Goal: Transaction & Acquisition: Subscribe to service/newsletter

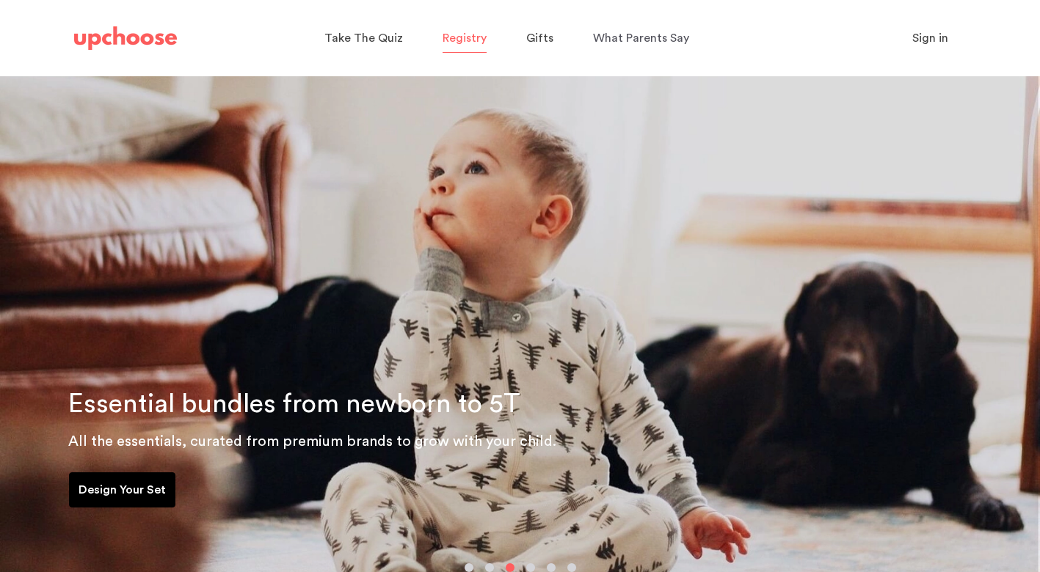
click at [470, 38] on span "Registry" at bounding box center [464, 38] width 44 height 12
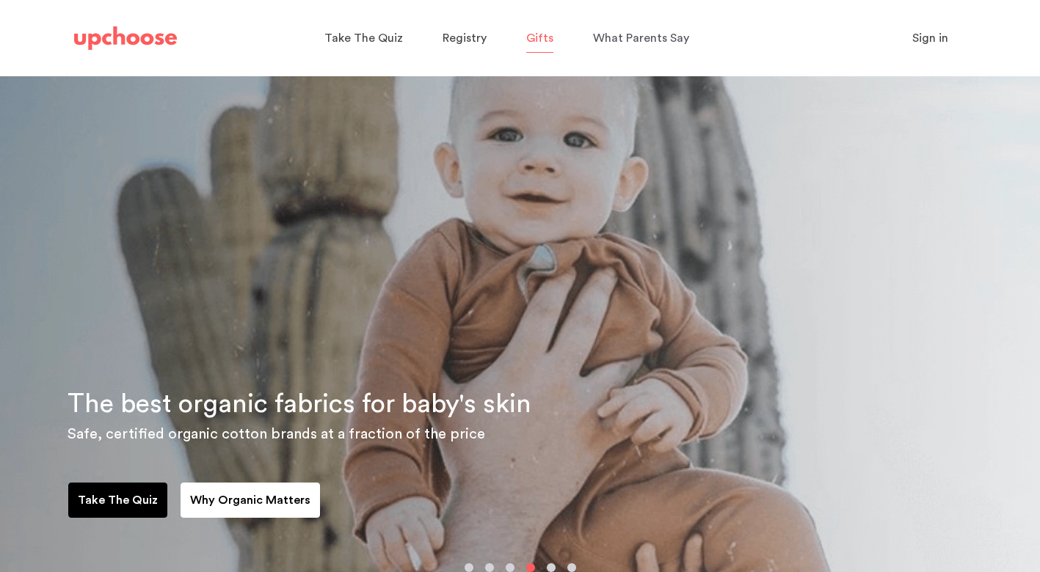
click at [539, 42] on span "Gifts" at bounding box center [539, 38] width 27 height 12
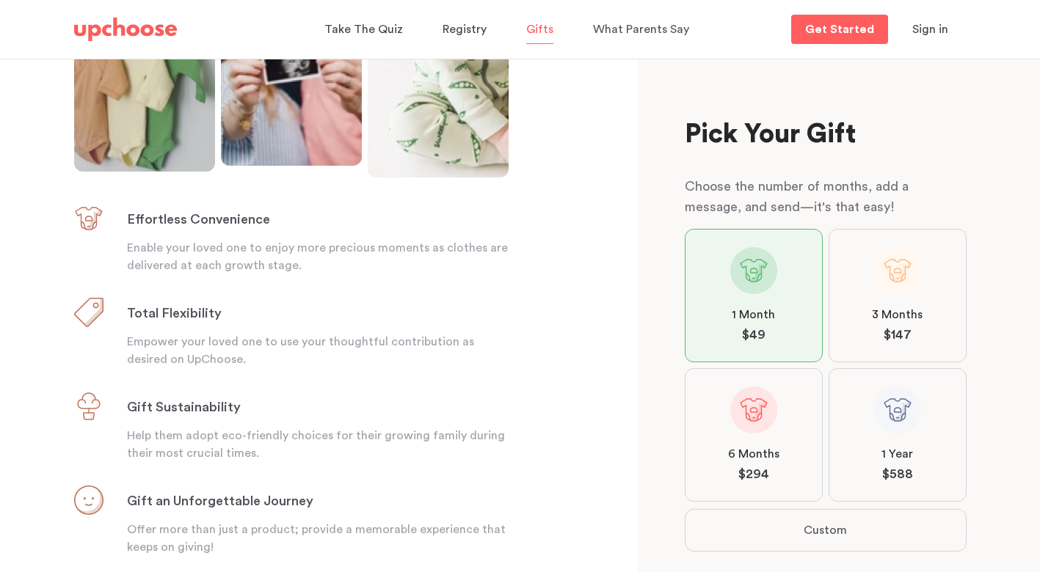
scroll to position [333, 0]
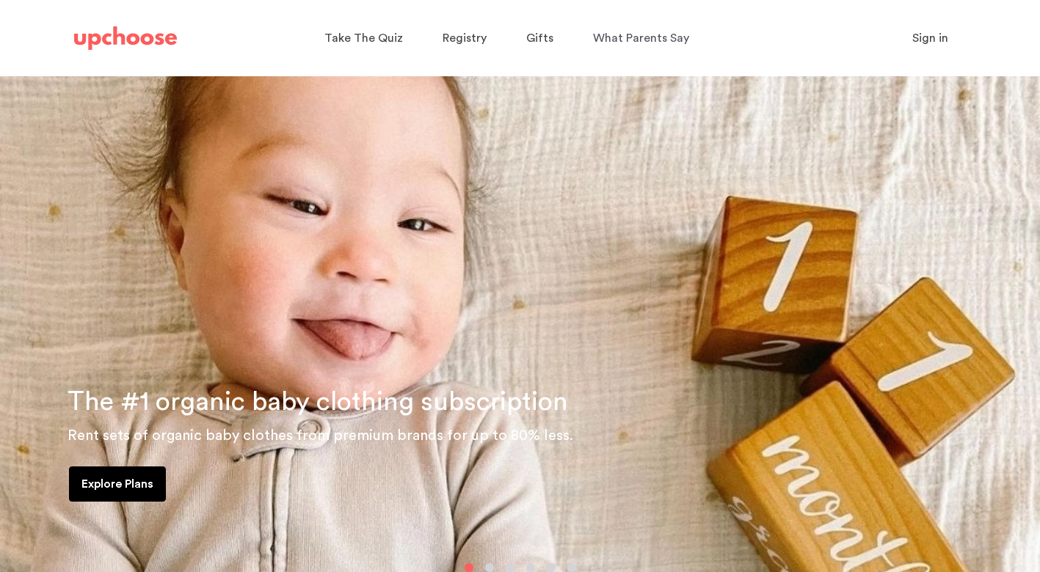
click at [136, 482] on p "Explore Plans" at bounding box center [117, 484] width 72 height 18
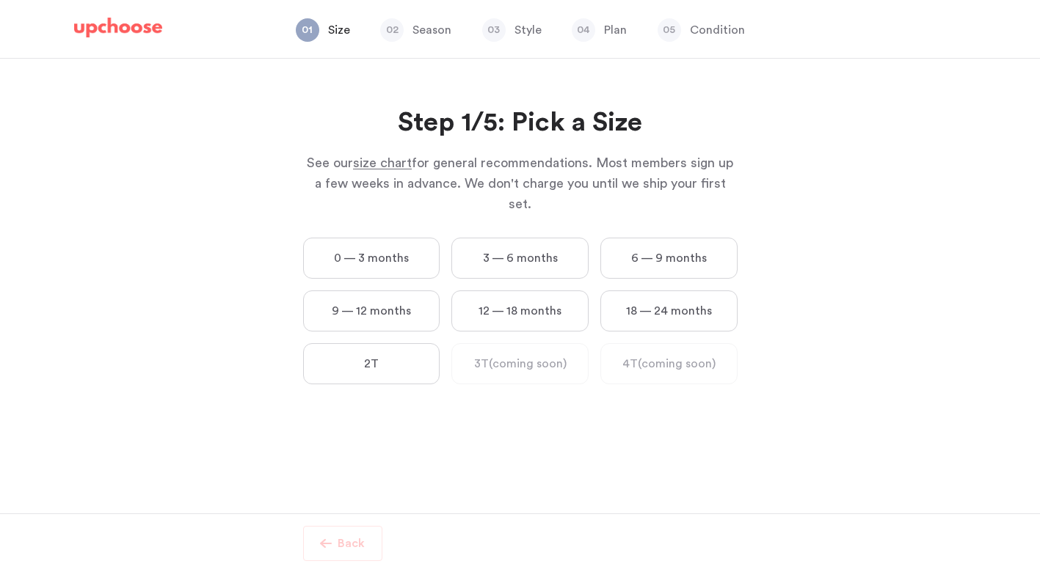
click at [383, 245] on label "0 — 3 months" at bounding box center [371, 258] width 137 height 41
click at [0, 0] on months "0 — 3 months" at bounding box center [0, 0] width 0 height 0
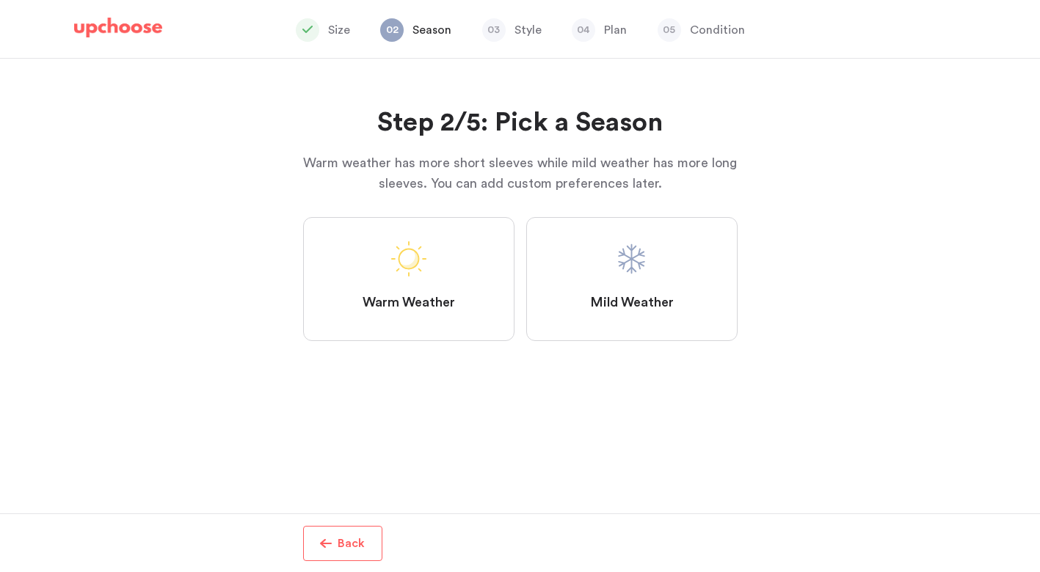
click at [383, 245] on label "Warm Weather" at bounding box center [408, 279] width 211 height 124
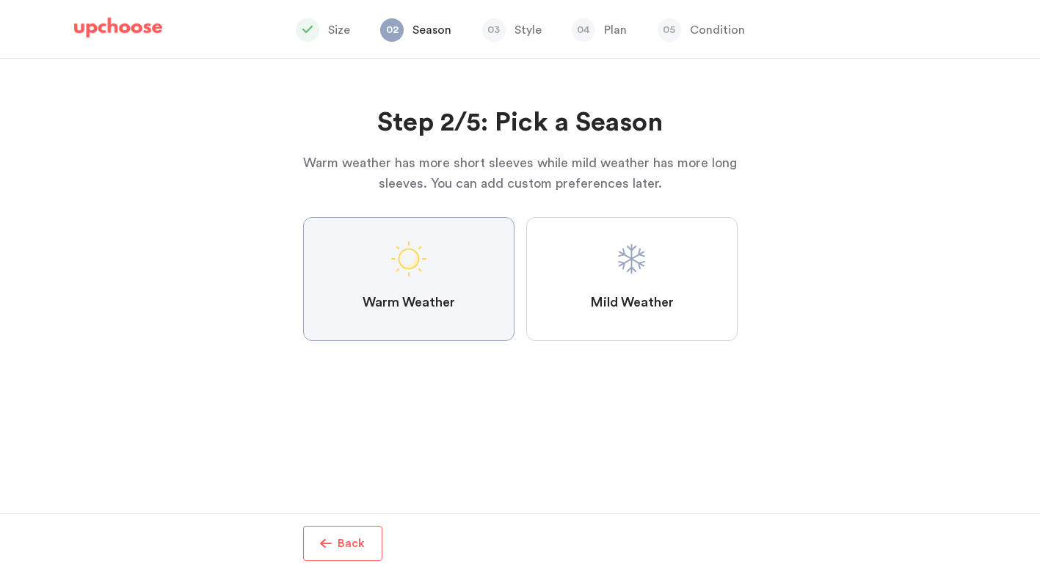
click at [0, 0] on Weather "Warm Weather" at bounding box center [0, 0] width 0 height 0
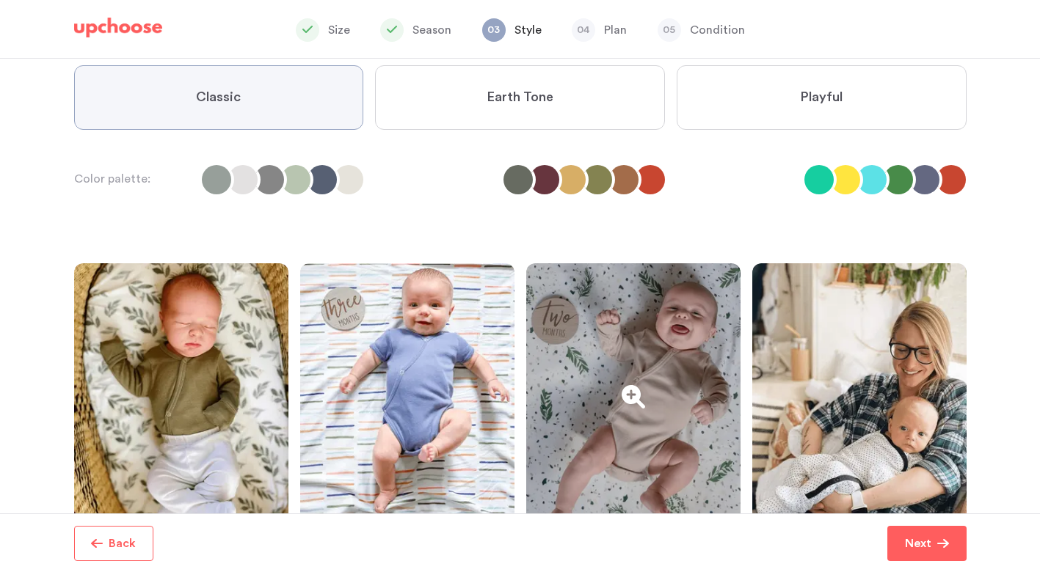
scroll to position [128, 0]
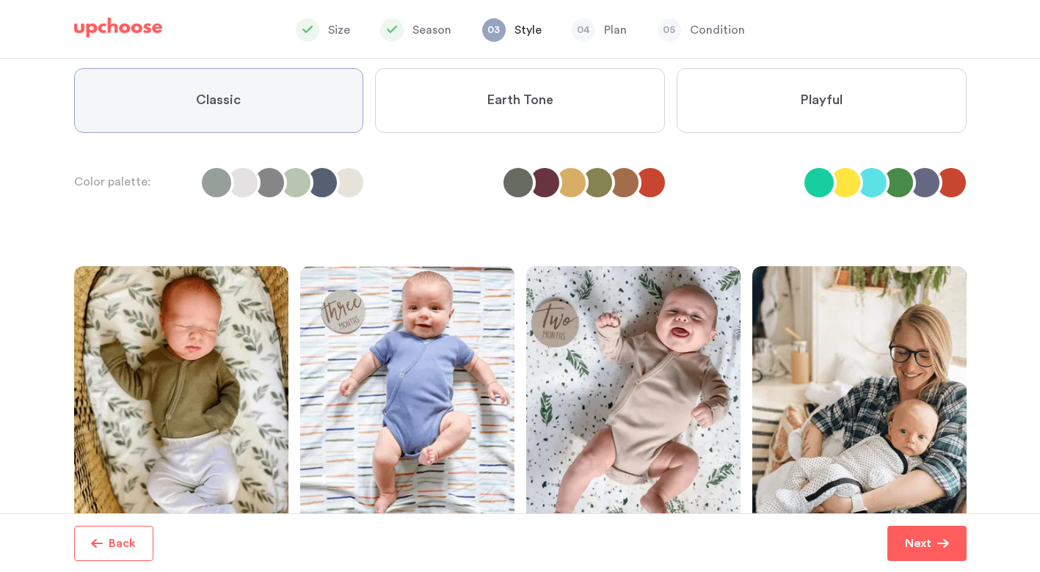
click at [577, 102] on label "Earth Tone" at bounding box center [520, 100] width 290 height 65
click at [0, 0] on Tone "Earth Tone" at bounding box center [0, 0] width 0 height 0
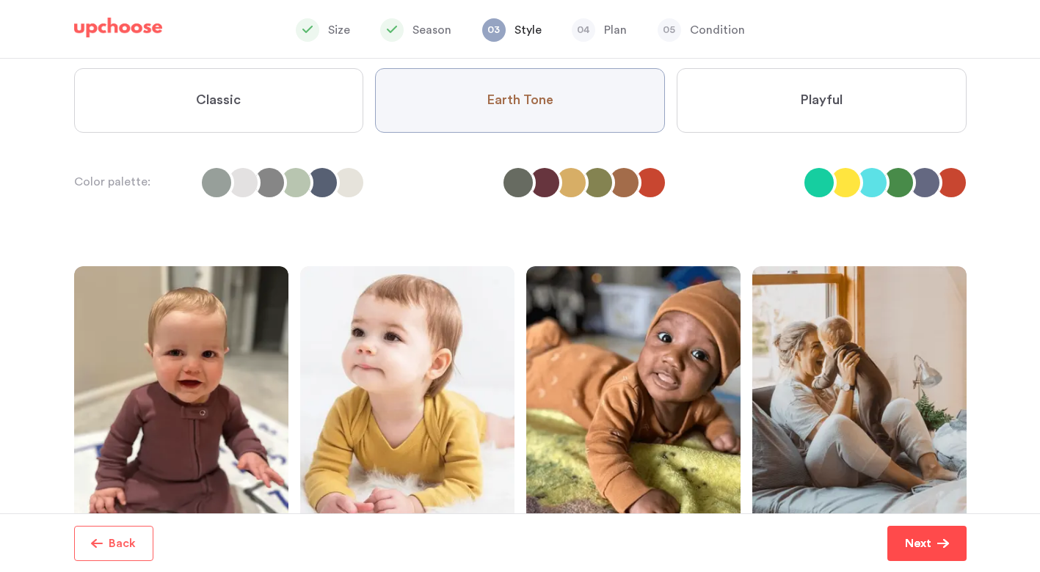
click at [933, 553] on button "Next" at bounding box center [926, 543] width 79 height 35
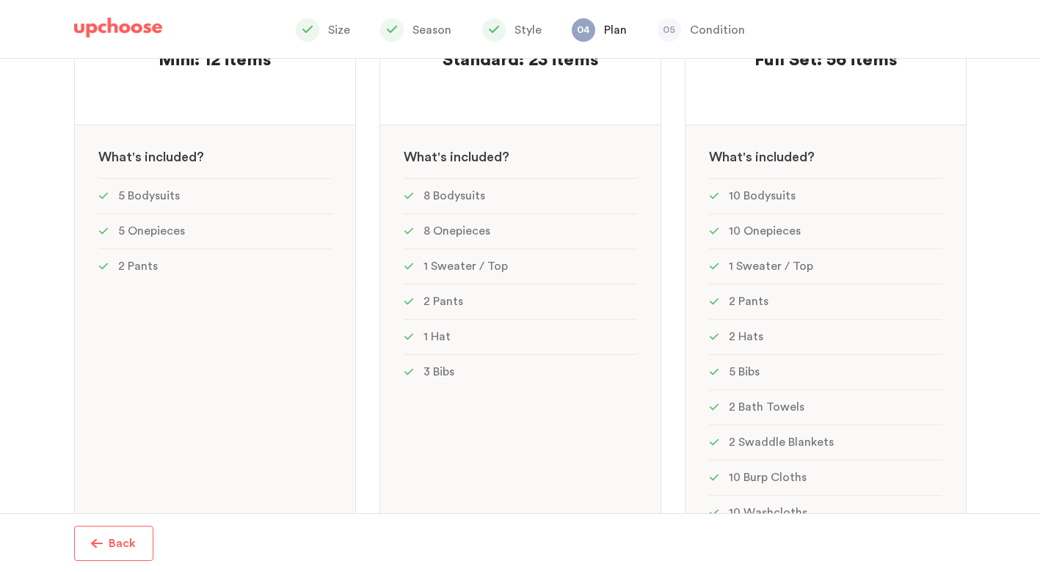
scroll to position [129, 0]
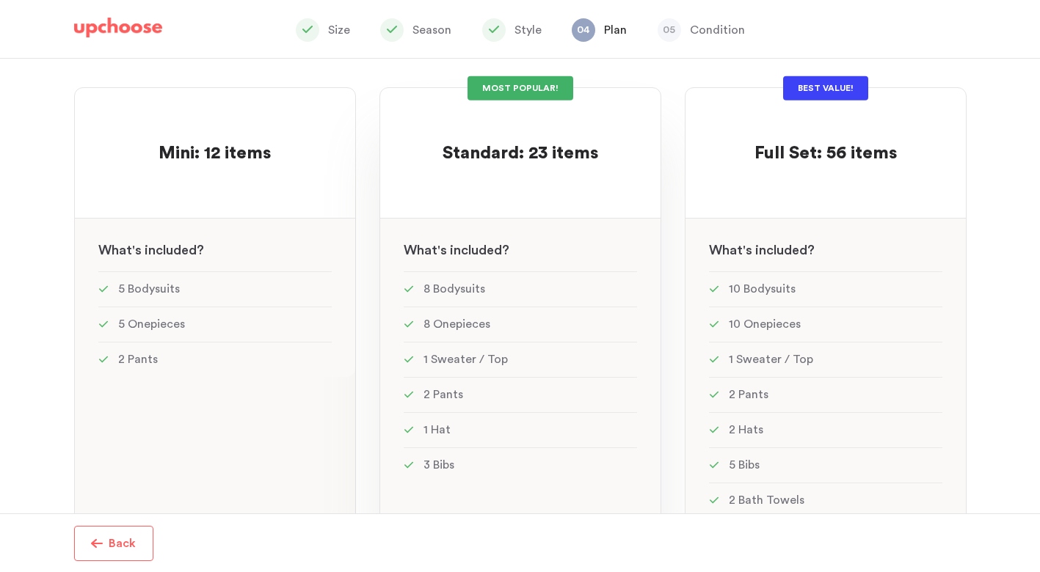
click at [555, 145] on span "Standard: 23 items" at bounding box center [520, 154] width 156 height 18
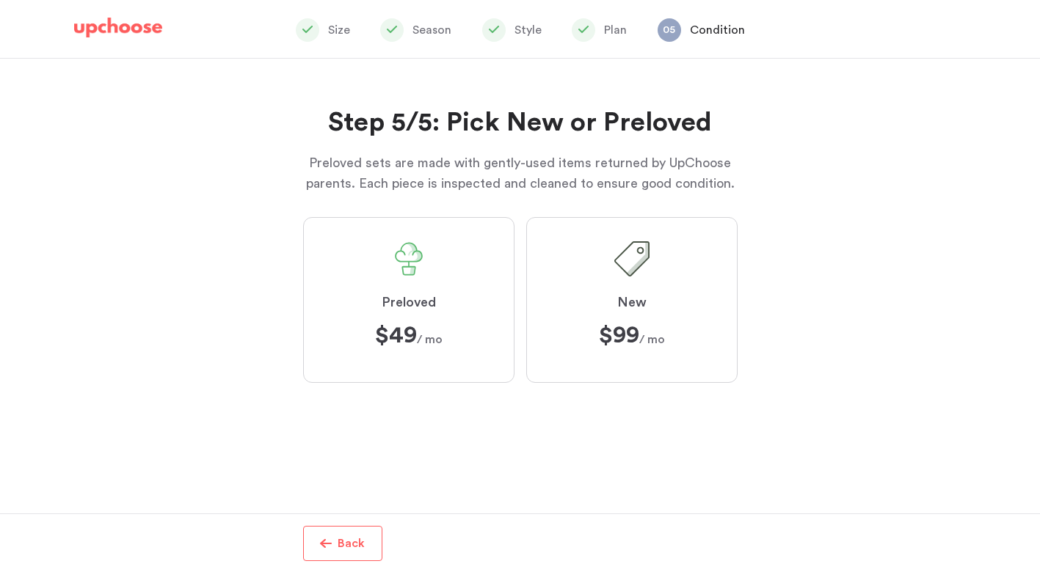
click at [469, 284] on label "Preloved $49 $49 / mo" at bounding box center [408, 300] width 211 height 166
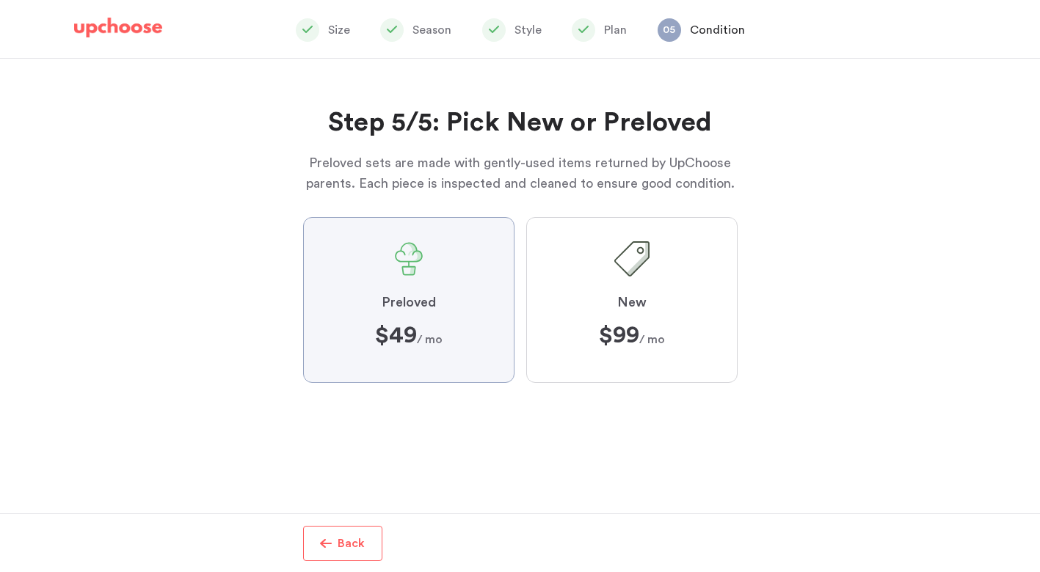
click at [0, 0] on input "Preloved $49 $49 / mo" at bounding box center [0, 0] width 0 height 0
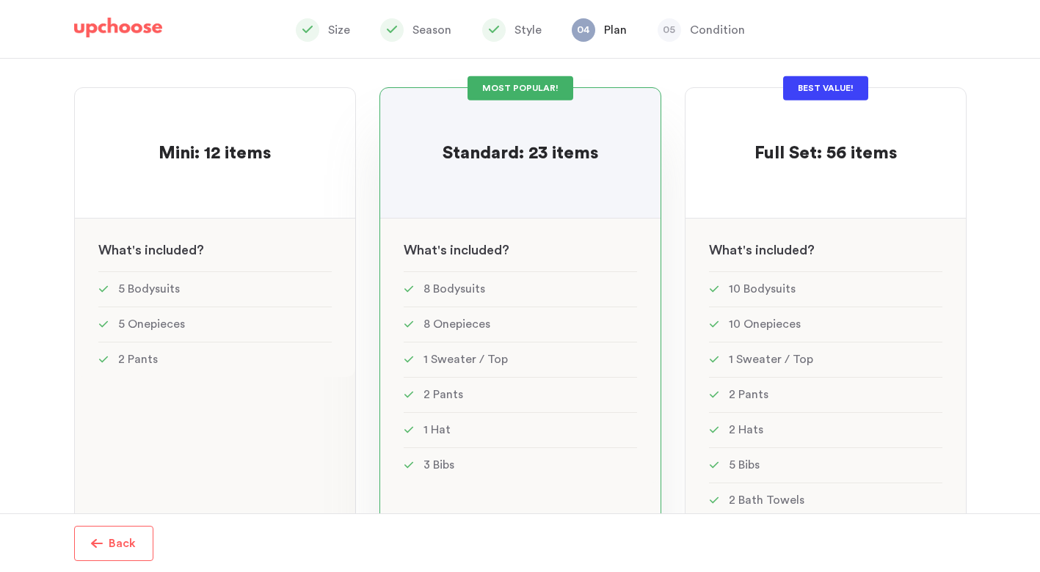
click at [108, 26] on img at bounding box center [118, 28] width 88 height 21
